Goal: Information Seeking & Learning: Learn about a topic

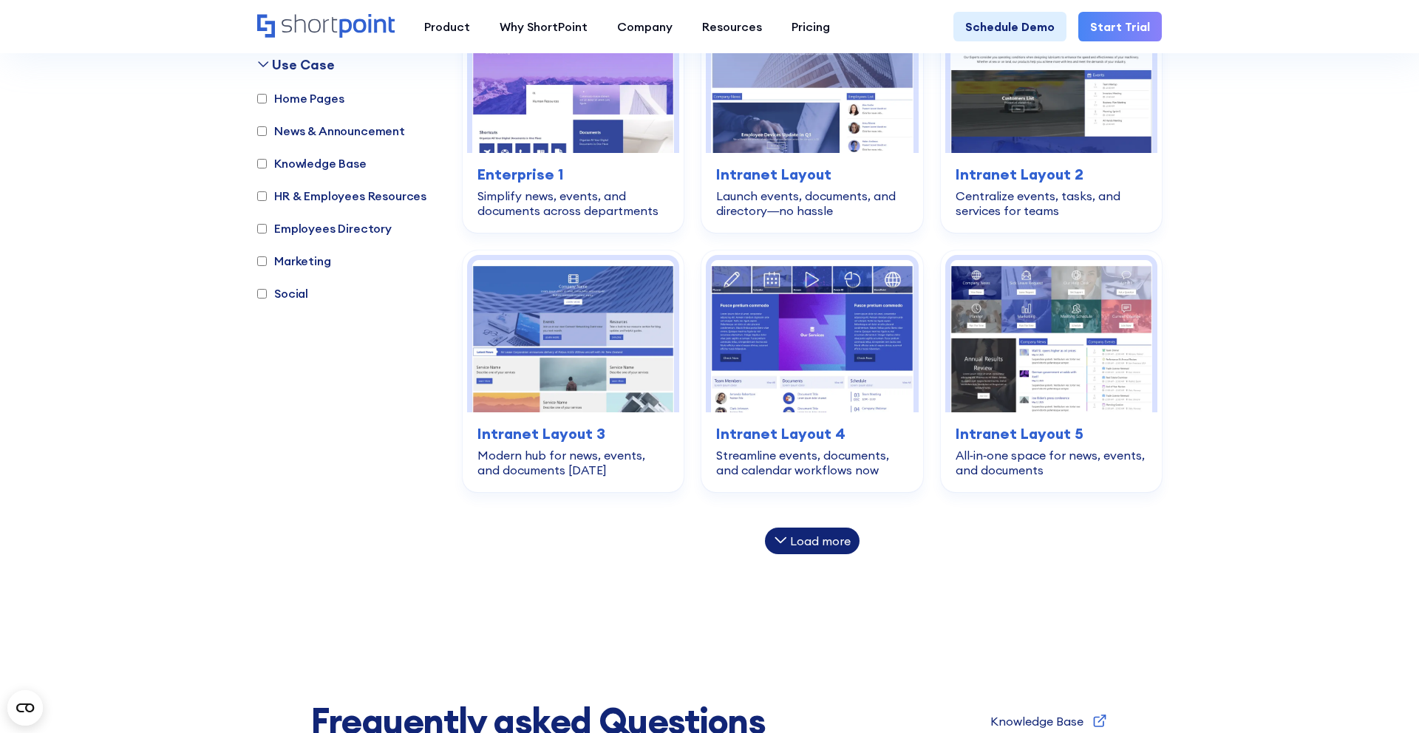
scroll to position [888, 0]
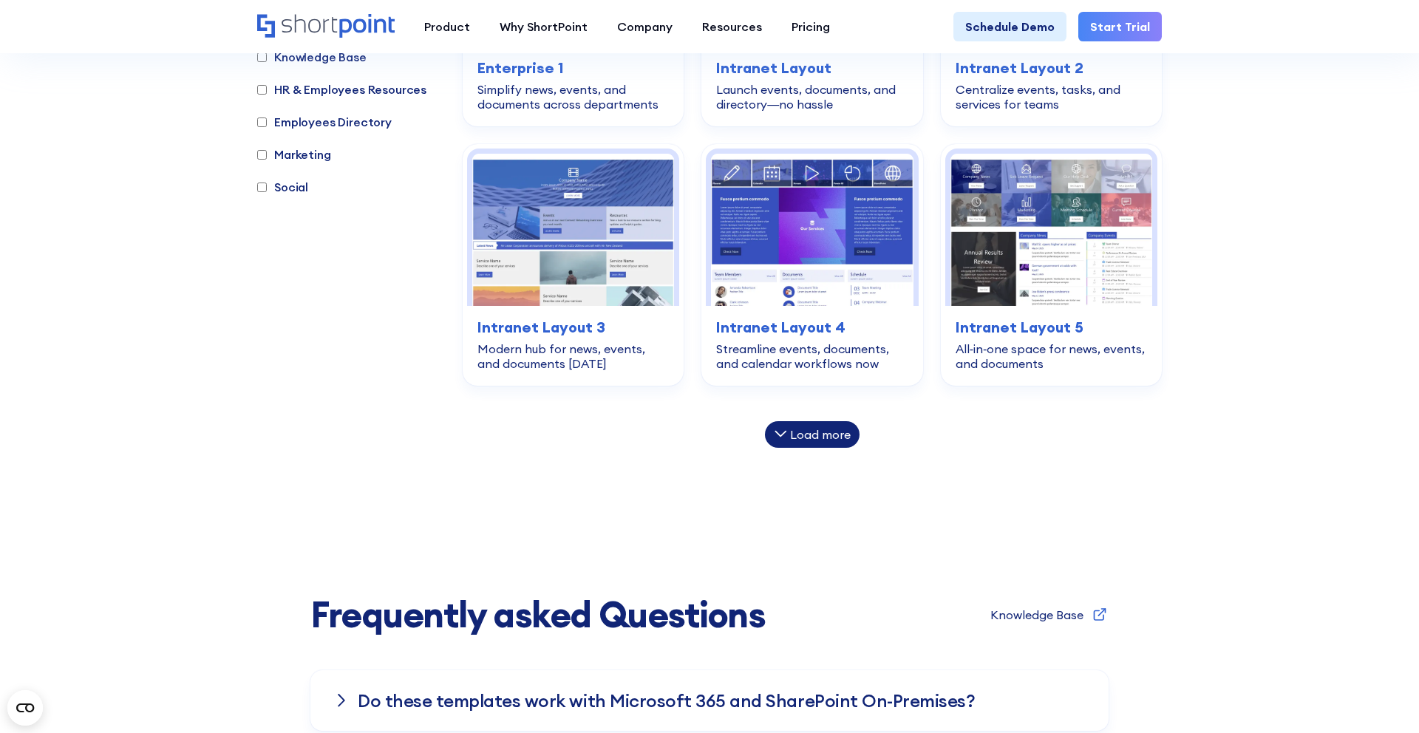
click at [838, 438] on div "Load more" at bounding box center [820, 435] width 61 height 12
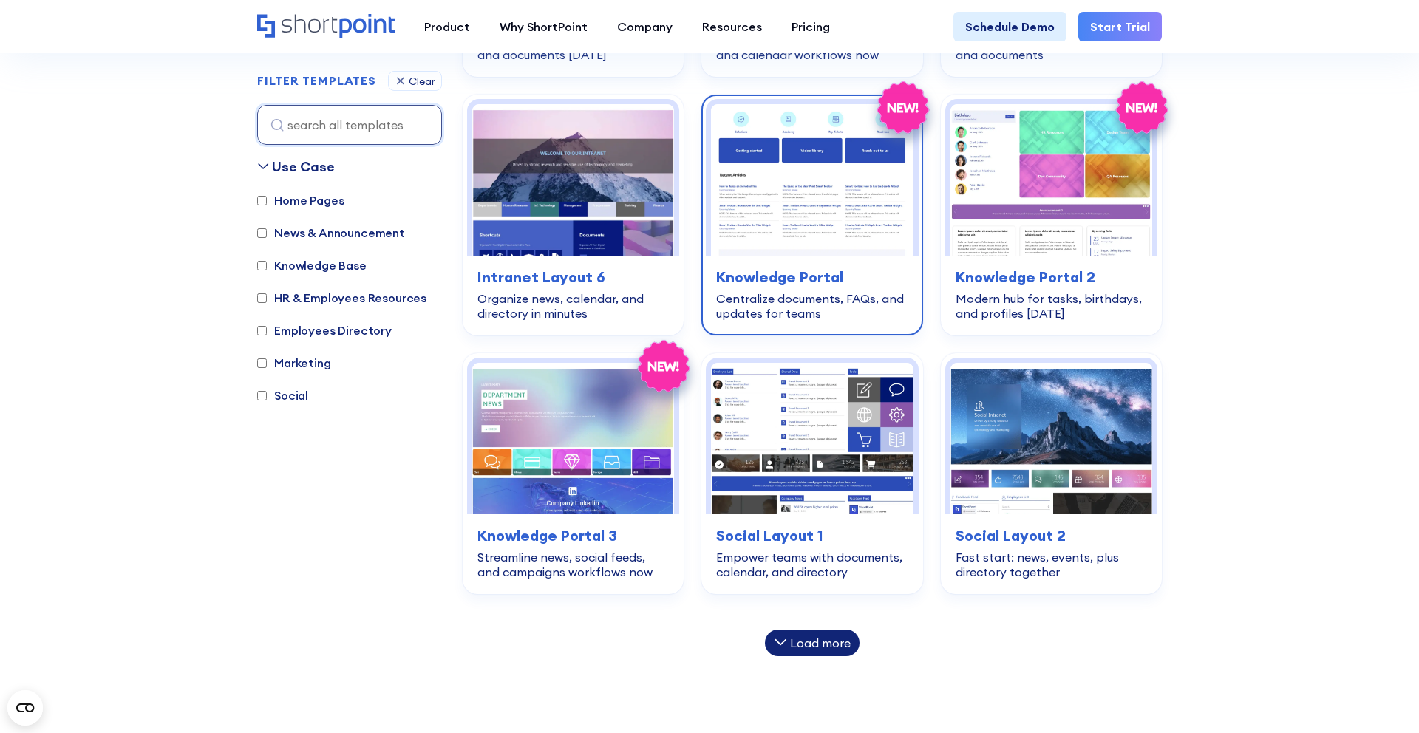
scroll to position [1268, 0]
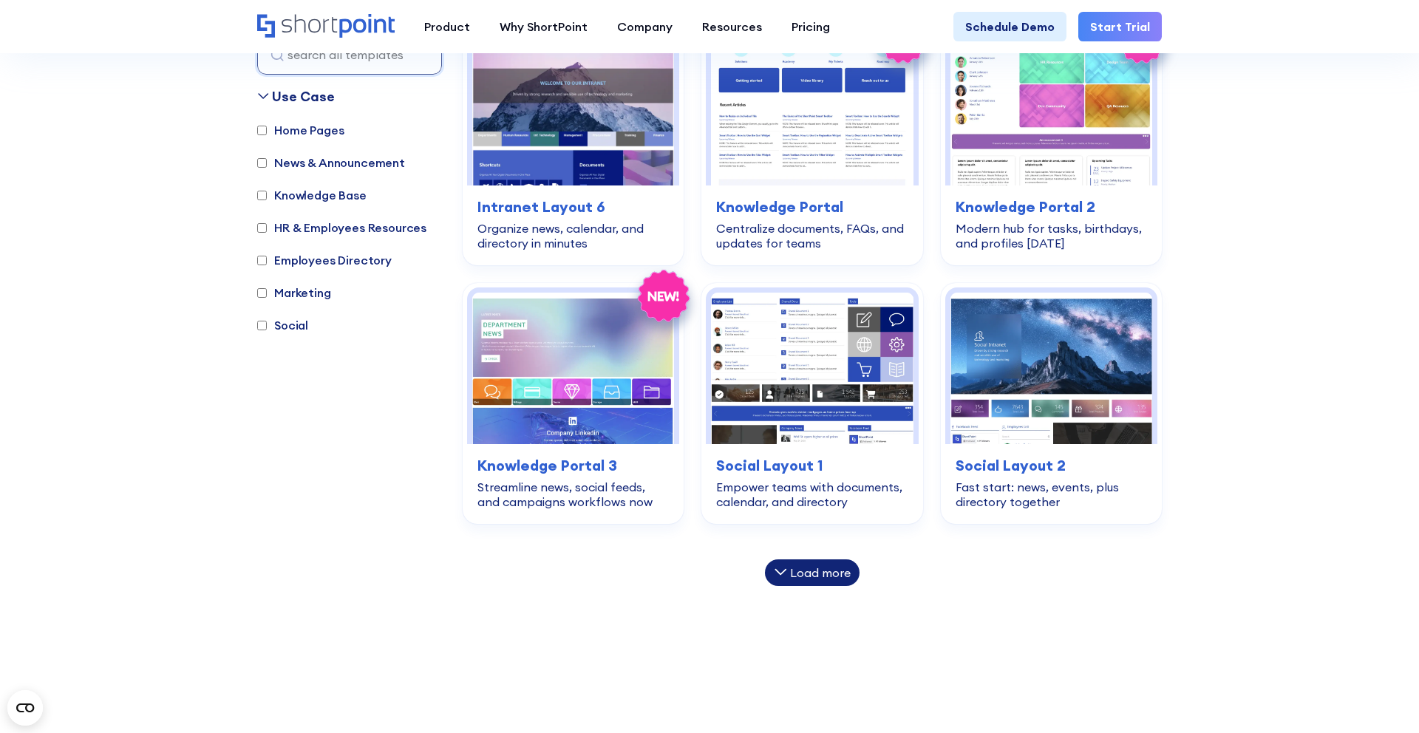
click at [808, 577] on div "Load more" at bounding box center [820, 573] width 61 height 12
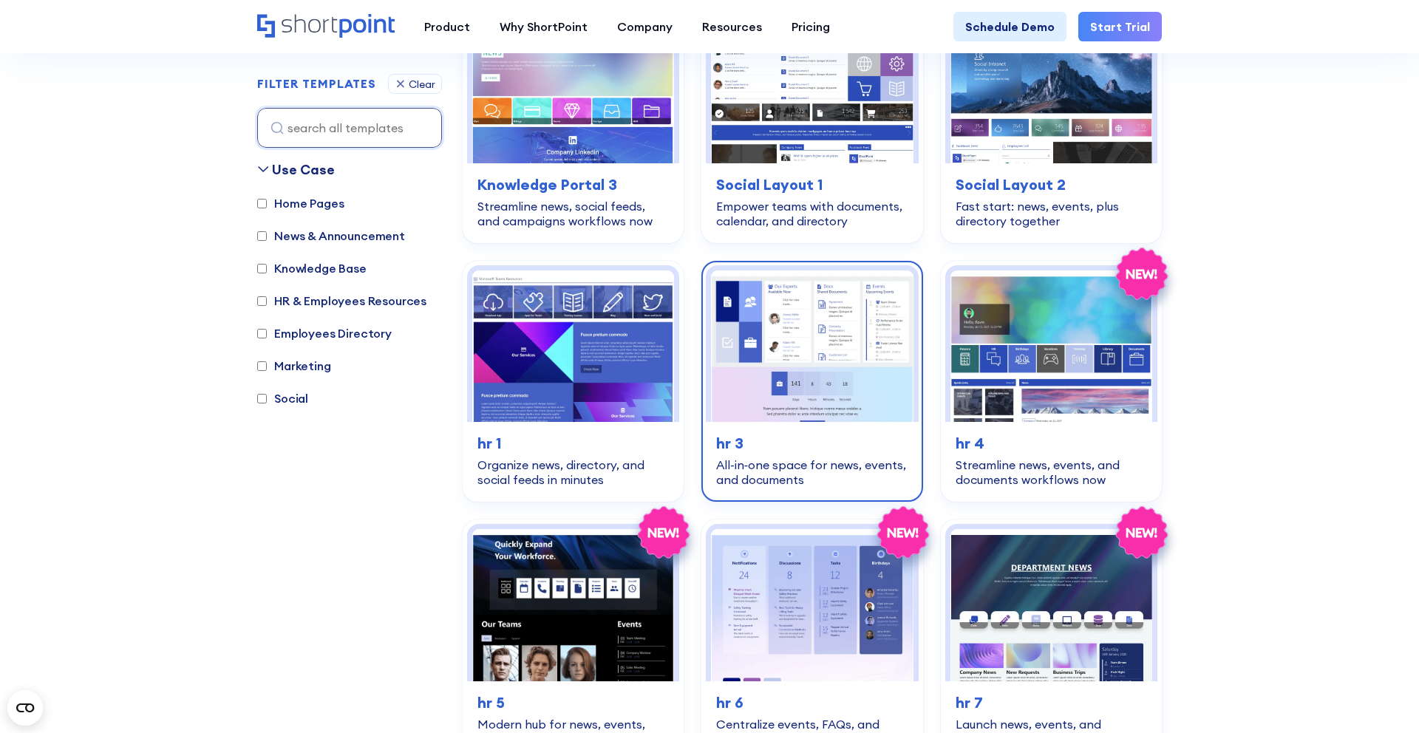
scroll to position [1576, 0]
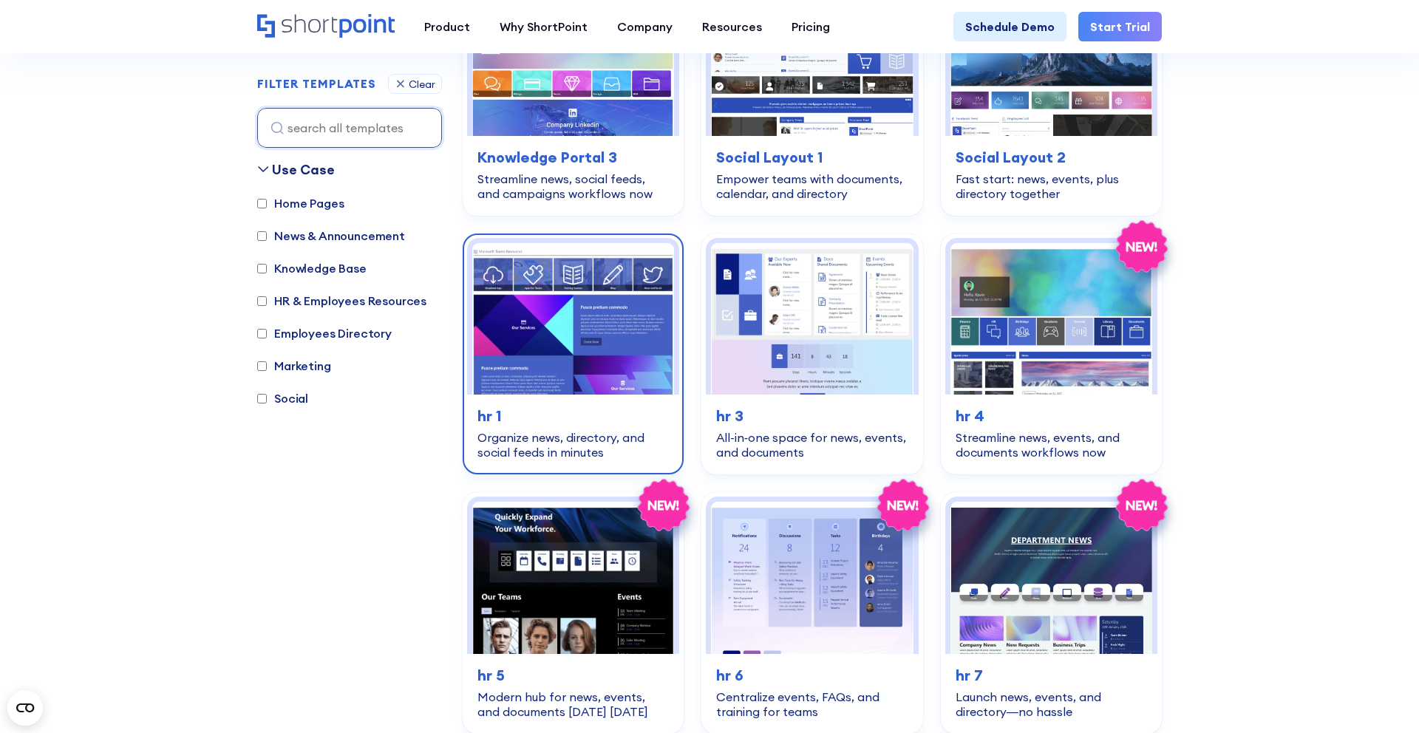
click at [638, 447] on div "Organize news, directory, and social feeds in minutes" at bounding box center [573, 445] width 191 height 30
